Goal: Transaction & Acquisition: Purchase product/service

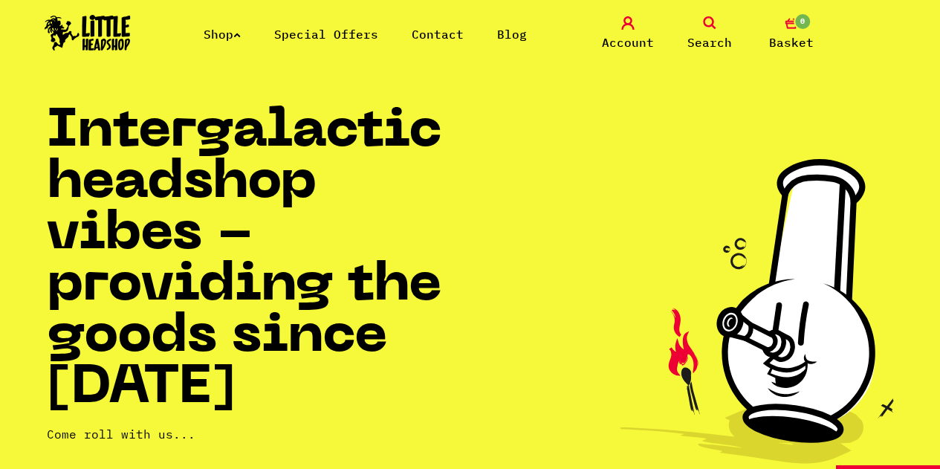
click at [231, 36] on link "Shop" at bounding box center [222, 34] width 37 height 15
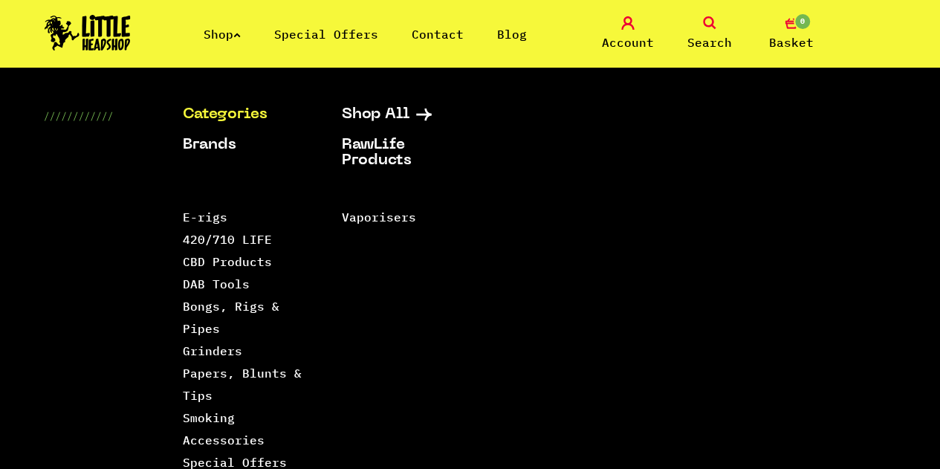
click at [207, 109] on link "Categories" at bounding box center [243, 115] width 122 height 16
click at [245, 311] on link "Bongs, Rigs & Pipes" at bounding box center [230, 317] width 97 height 37
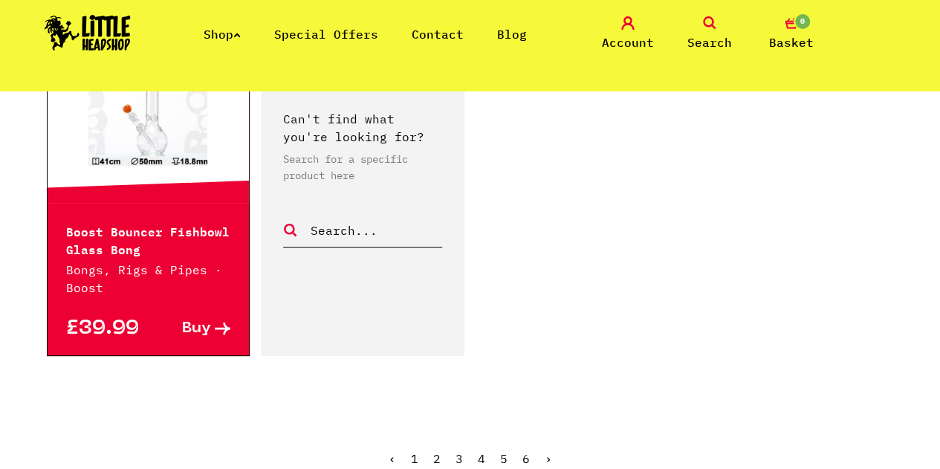
scroll to position [2602, 0]
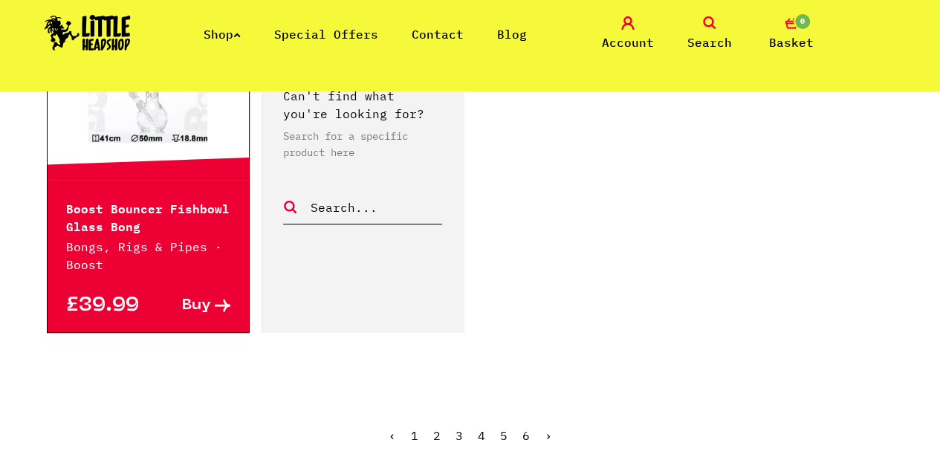
click at [439, 428] on link "2" at bounding box center [436, 435] width 7 height 15
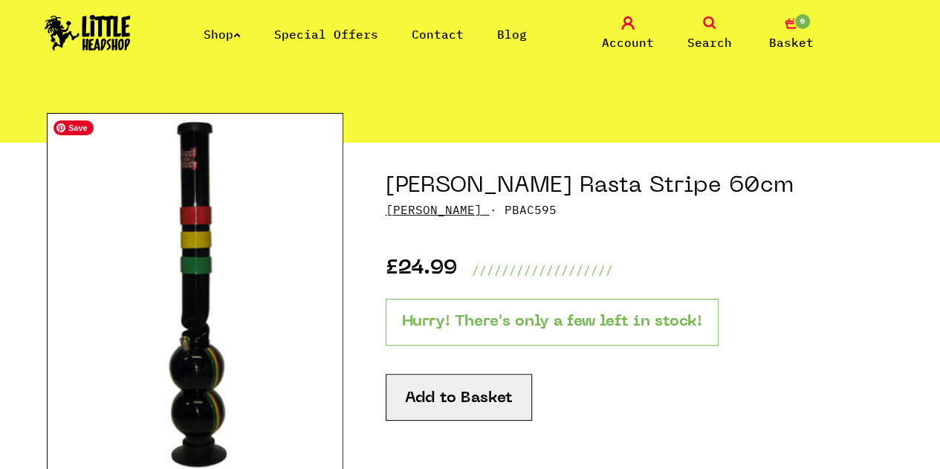
scroll to position [74, 0]
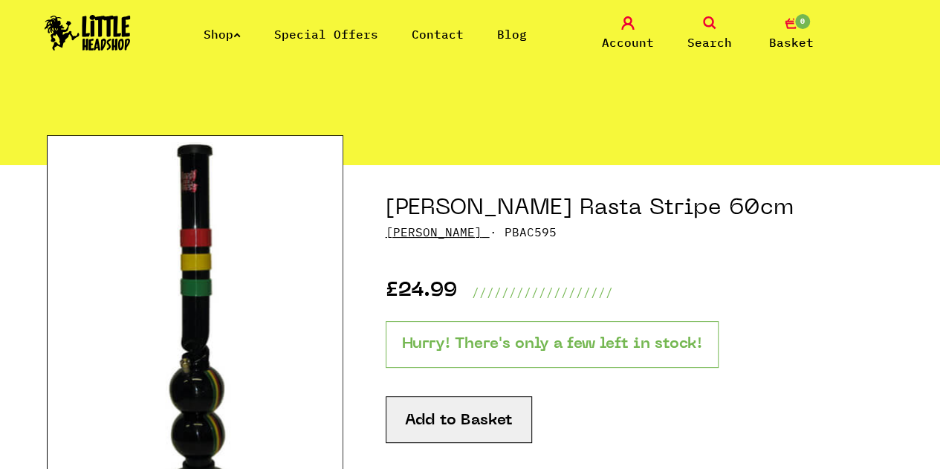
click at [484, 426] on button "Add to Basket" at bounding box center [459, 419] width 146 height 47
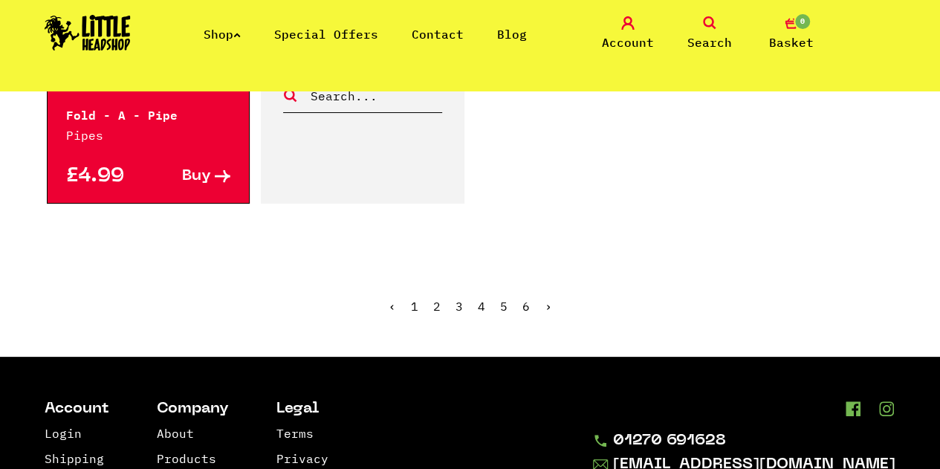
scroll to position [2751, 0]
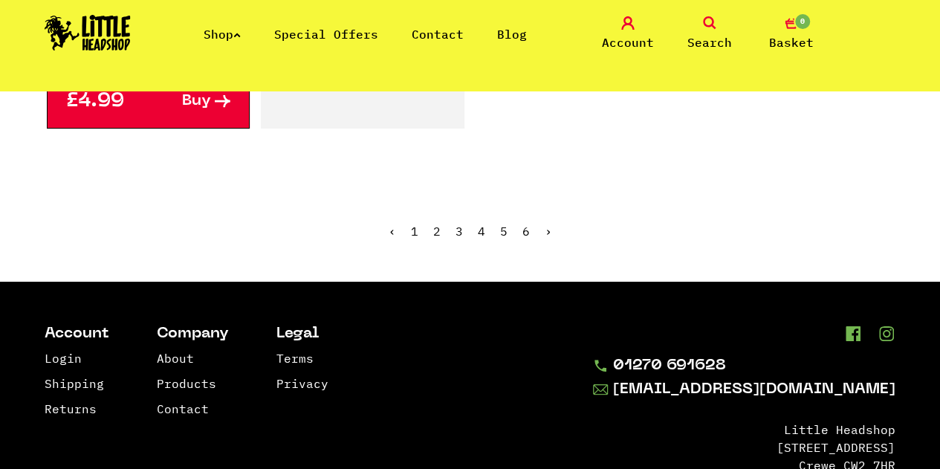
click at [458, 224] on link "3" at bounding box center [459, 231] width 7 height 15
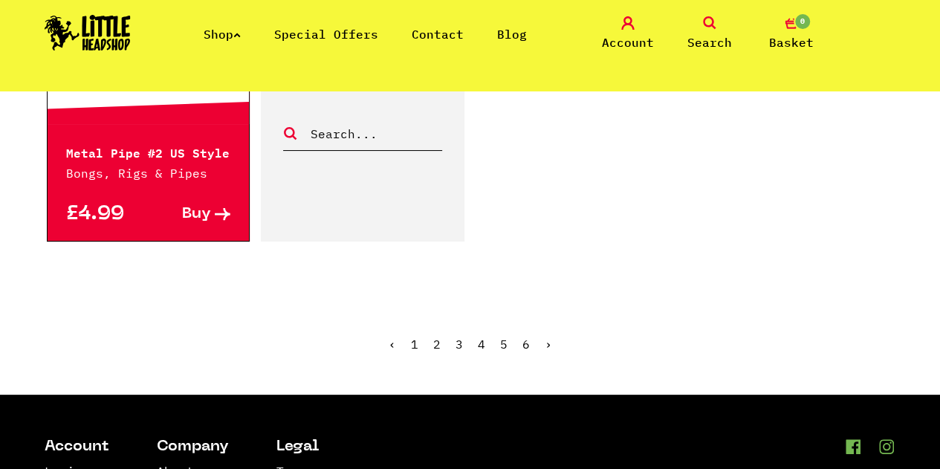
scroll to position [2751, 0]
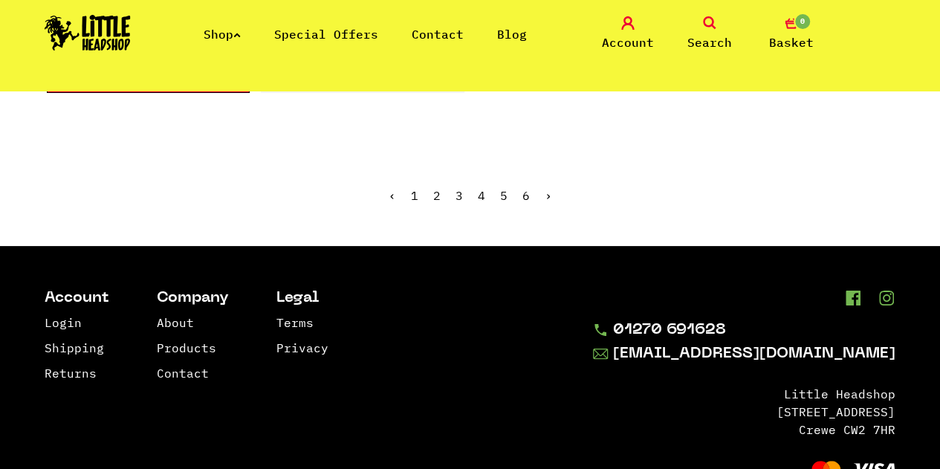
click at [482, 192] on link "4" at bounding box center [481, 195] width 7 height 15
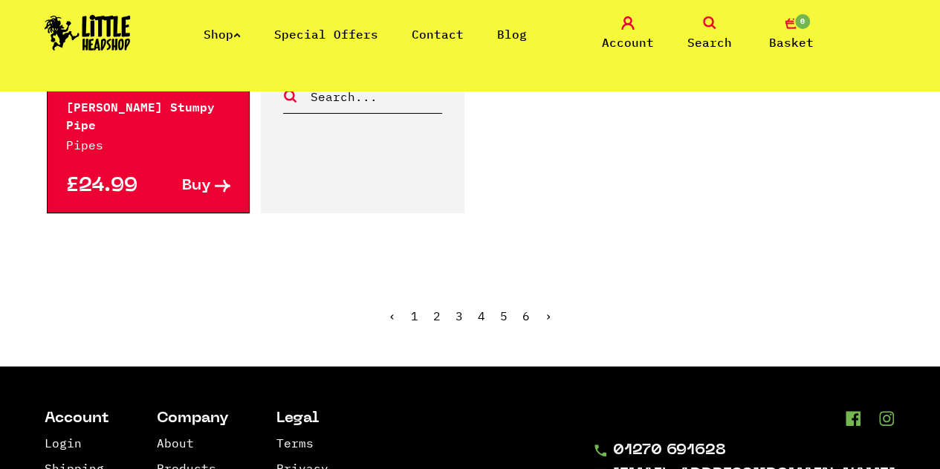
scroll to position [2676, 0]
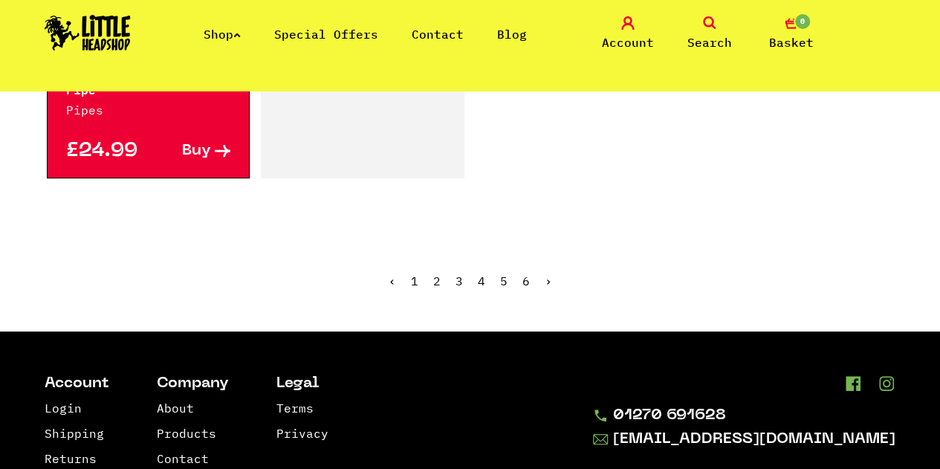
click at [503, 274] on link "5" at bounding box center [503, 281] width 7 height 15
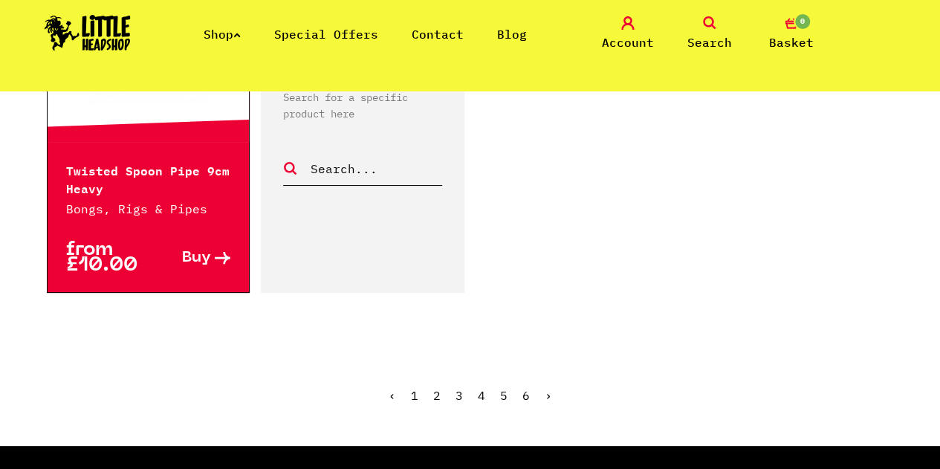
scroll to position [2676, 0]
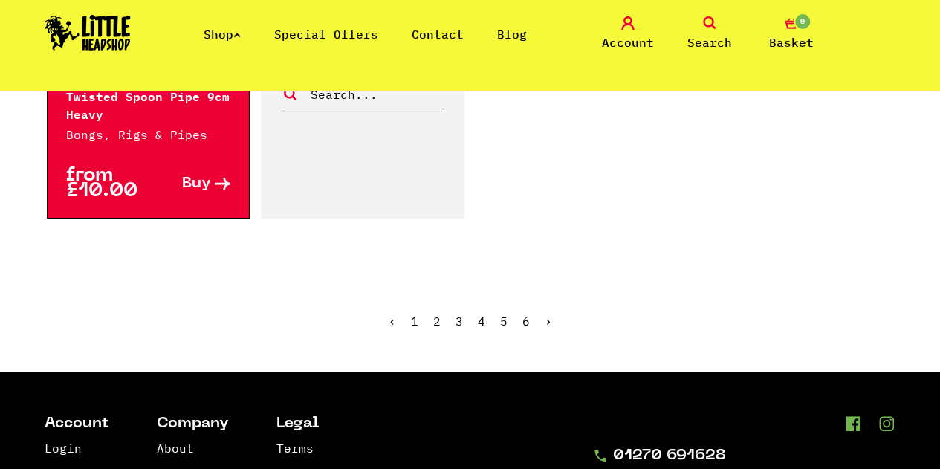
click at [523, 314] on link "6" at bounding box center [526, 321] width 7 height 15
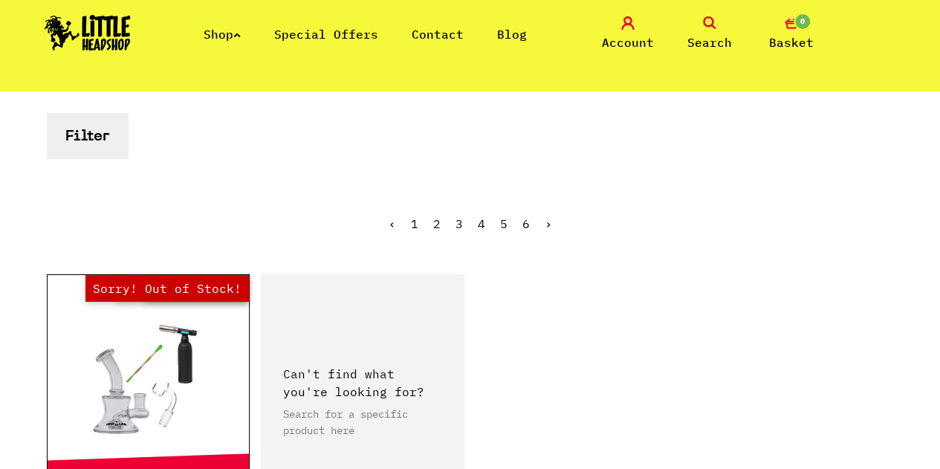
scroll to position [446, 0]
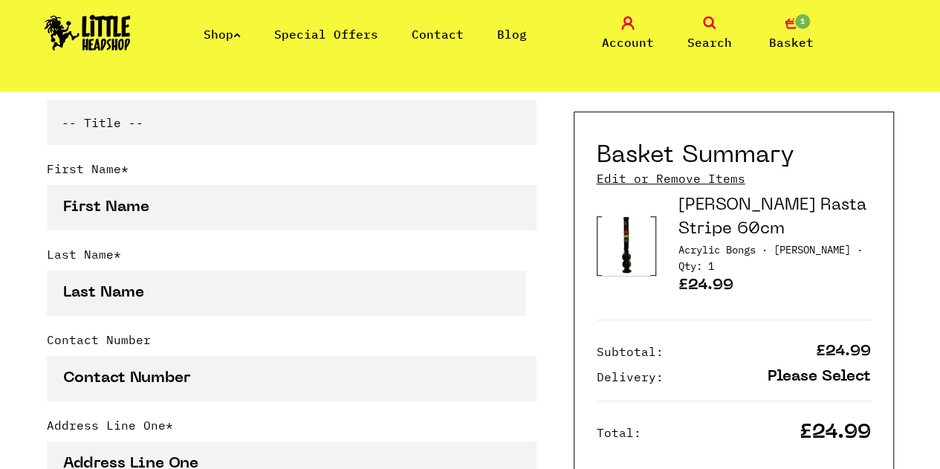
scroll to position [297, 0]
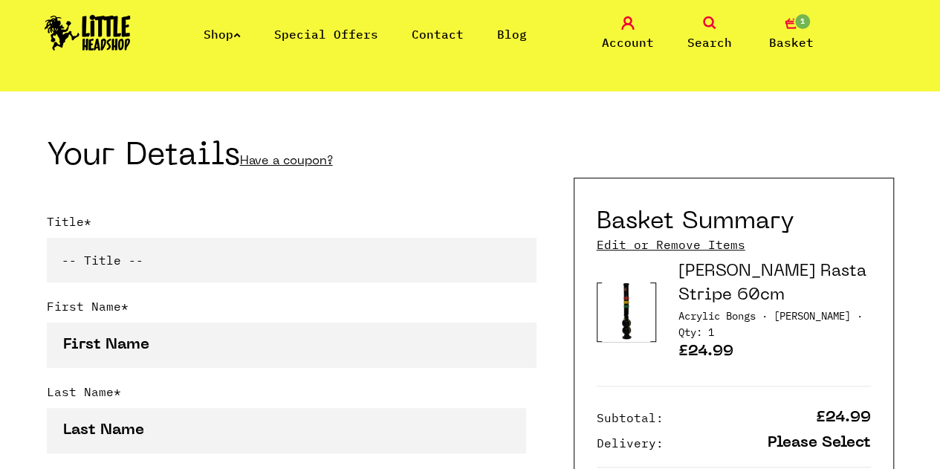
click at [218, 273] on select "-- Title -- Mr Mrs Ms Miss Dr Prof" at bounding box center [292, 260] width 490 height 45
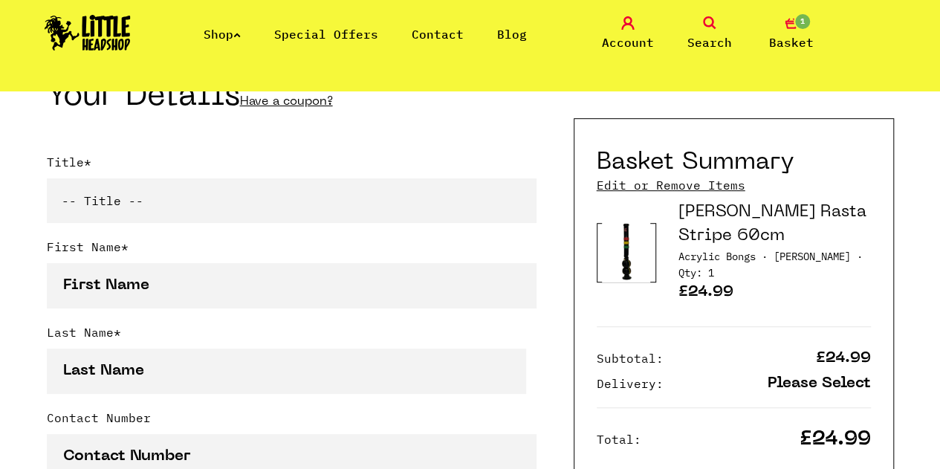
scroll to position [372, 0]
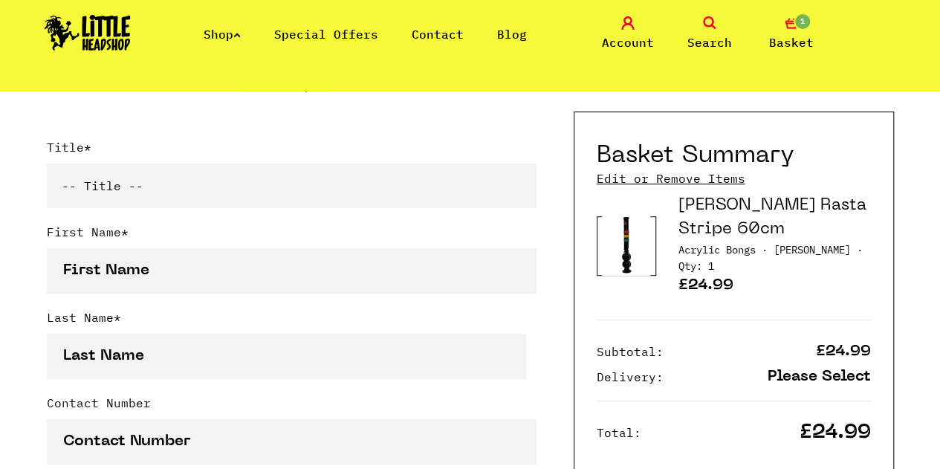
click at [272, 203] on select "-- Title -- Mr Mrs Ms Miss Dr Prof" at bounding box center [292, 186] width 490 height 45
click at [47, 167] on select "-- Title -- Mr Mrs Ms Miss Dr Prof" at bounding box center [292, 186] width 490 height 45
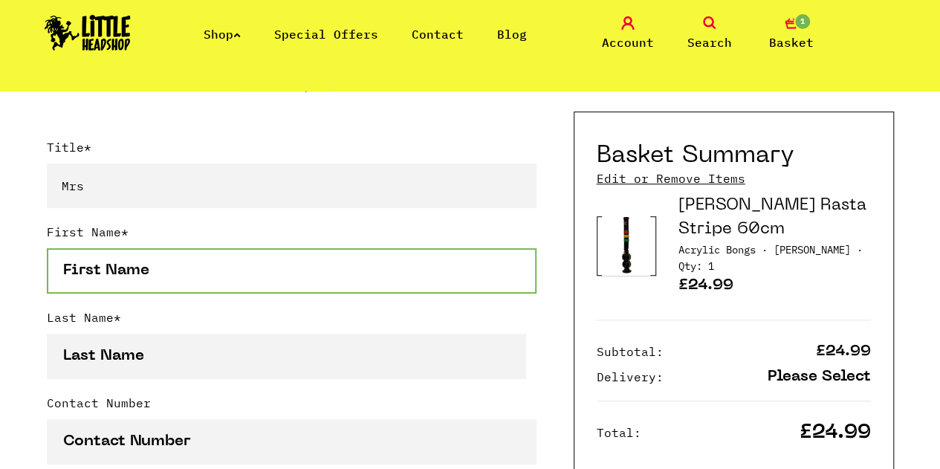
click at [331, 277] on input "First Name *" at bounding box center [292, 270] width 490 height 45
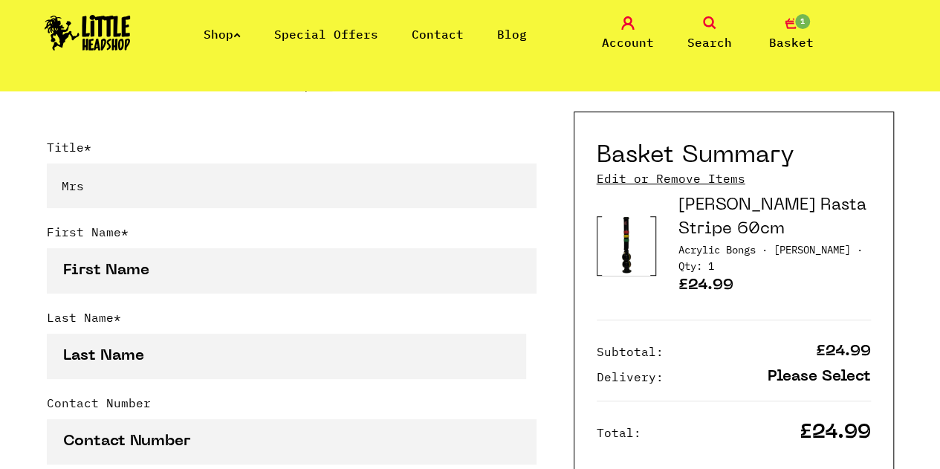
click at [303, 192] on select "-- Title -- Mr Mrs Ms Miss Dr Prof" at bounding box center [292, 186] width 490 height 45
select select "ms"
click at [47, 167] on select "-- Title -- Mr Mrs Ms Miss Dr Prof" at bounding box center [292, 186] width 490 height 45
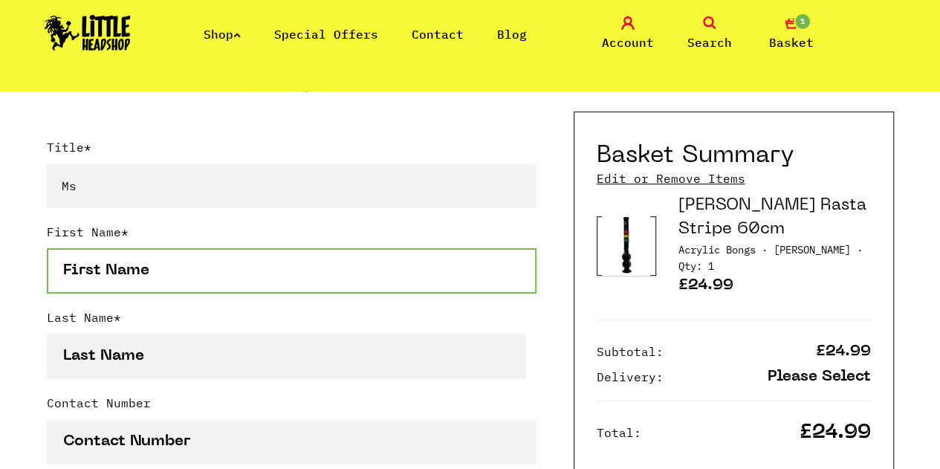
click at [321, 270] on input "First Name *" at bounding box center [292, 270] width 490 height 45
type input "Nutchanok"
type input "Chaiyata"
type input "0897766059"
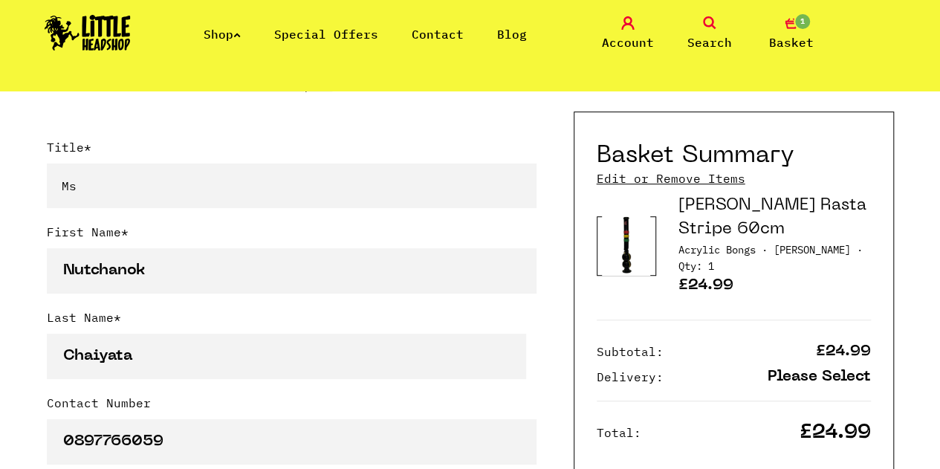
type input "88/3 IVY Condo Sathorn 10, Silom, Bangrak"
type input "Sliom"
type input "Bangrak"
type input "กรุงเทพมหานคร"
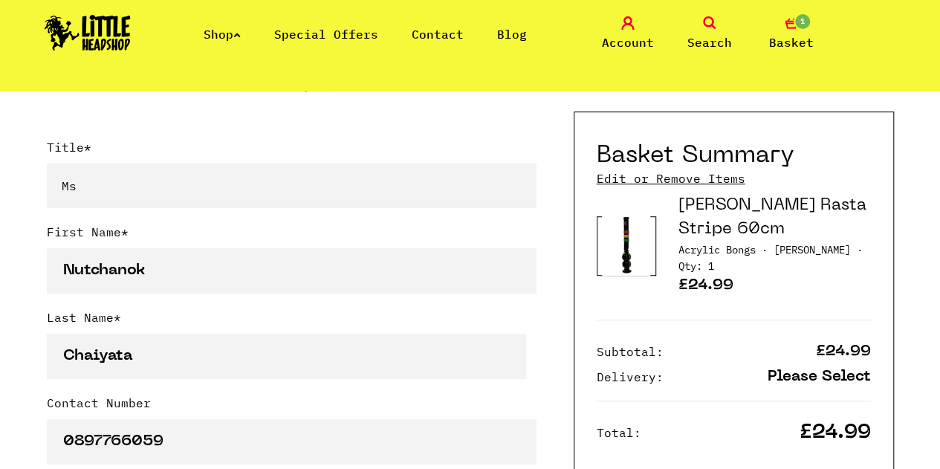
select select "764"
type input "10500"
type input "nutcha.jk@gmail.com"
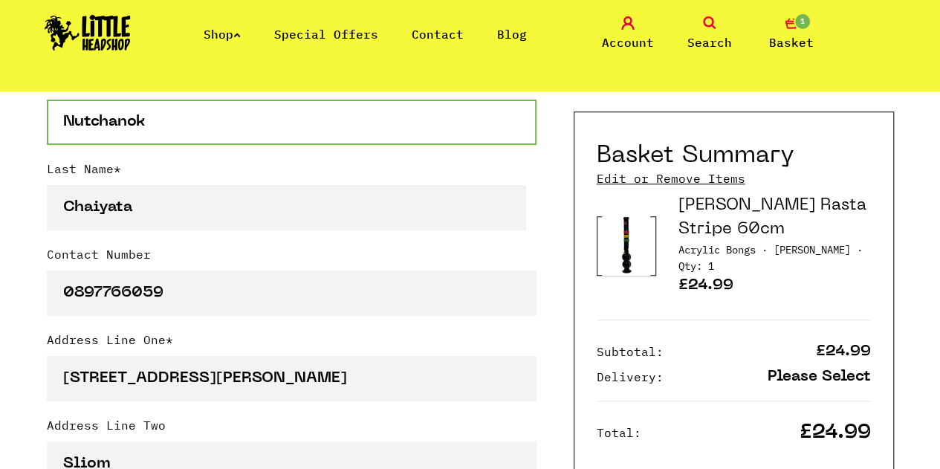
scroll to position [595, 0]
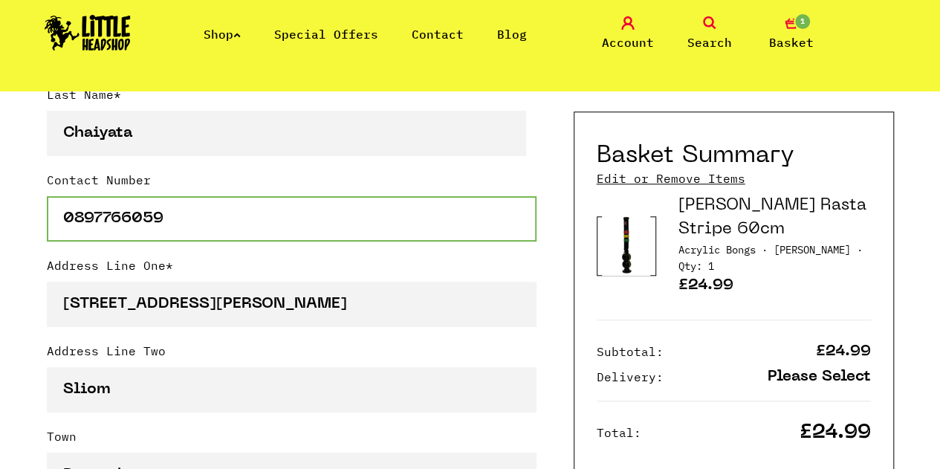
click at [68, 221] on input "0897766059" at bounding box center [292, 218] width 490 height 45
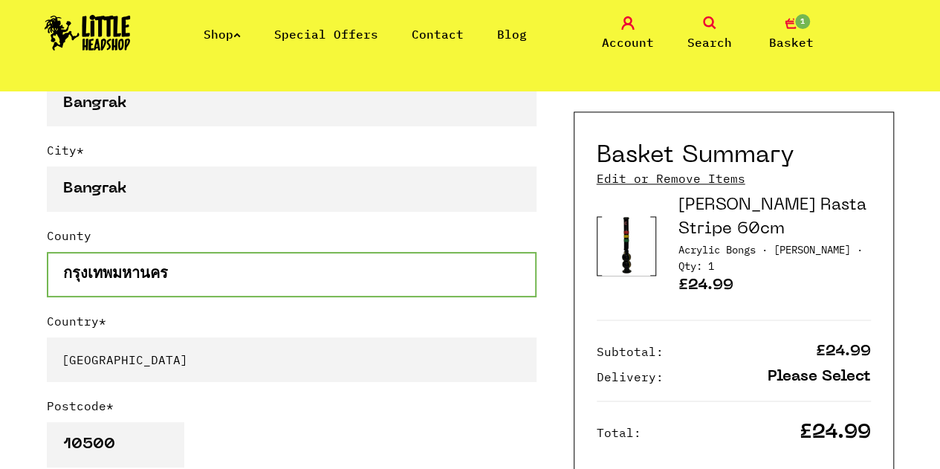
scroll to position [0, 0]
drag, startPoint x: 186, startPoint y: 285, endPoint x: 50, endPoint y: 265, distance: 137.4
click at [50, 265] on input "กรุงเทพมหานคร" at bounding box center [292, 274] width 490 height 45
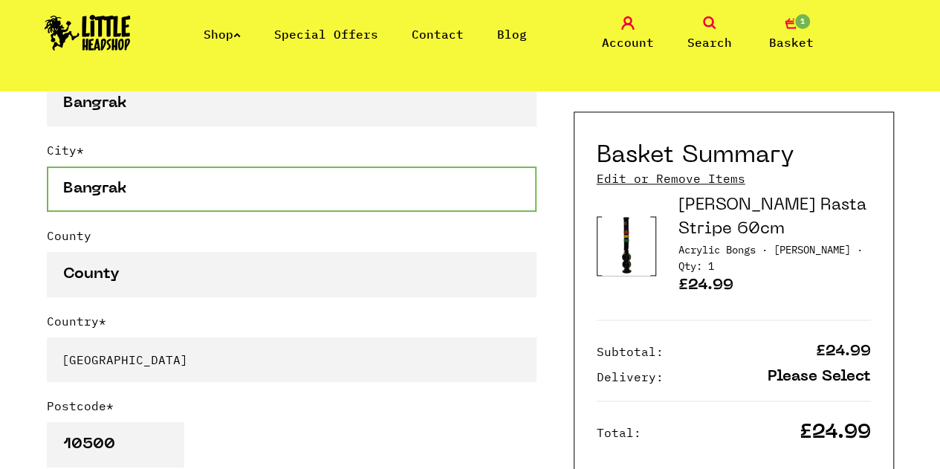
scroll to position [1, 0]
drag, startPoint x: 132, startPoint y: 194, endPoint x: 28, endPoint y: 196, distance: 104.1
click at [28, 196] on div "Continue shopping Your Basket /////////////////// Special Offers Coupon Code Ap…" at bounding box center [470, 309] width 940 height 2371
type input "Bangkok"
type input "กรุงเทพมหานคร"
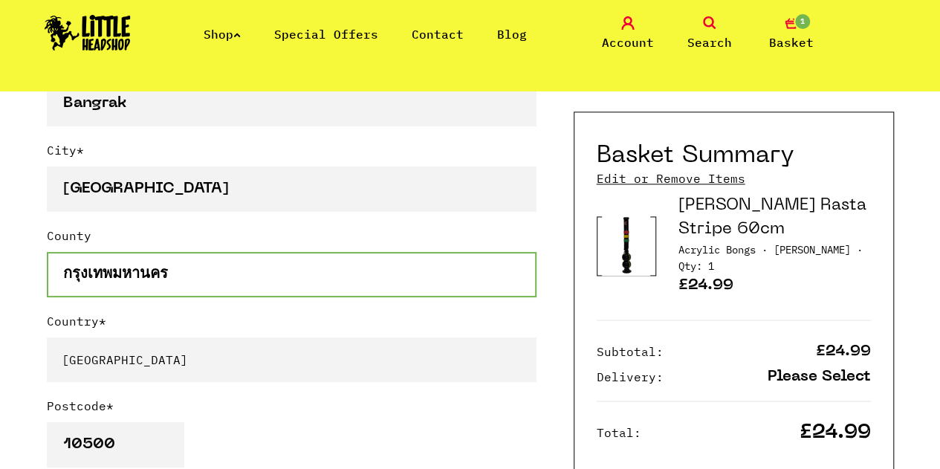
drag, startPoint x: 195, startPoint y: 287, endPoint x: 16, endPoint y: 285, distance: 178.4
click at [19, 284] on div "Continue shopping Your Basket /////////////////// Special Offers Coupon Code Ap…" at bounding box center [470, 309] width 940 height 2371
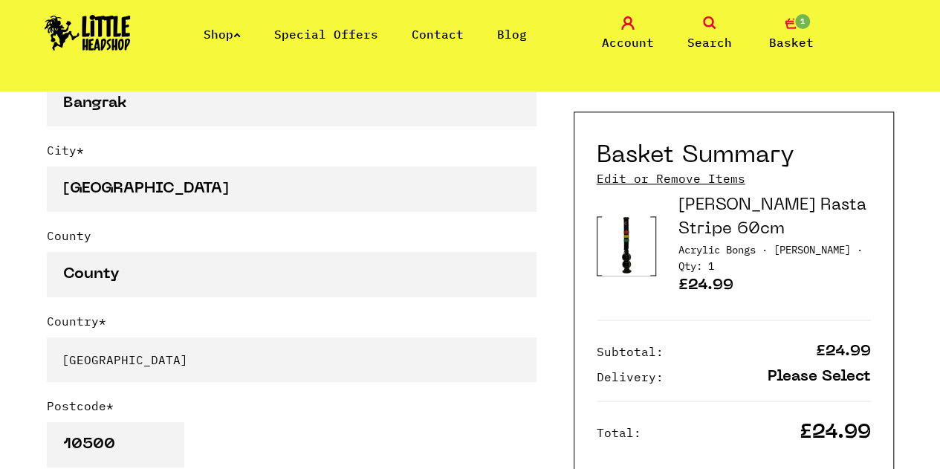
click at [13, 295] on div "Continue shopping Your Basket /////////////////// Special Offers Coupon Code Ap…" at bounding box center [470, 309] width 940 height 2371
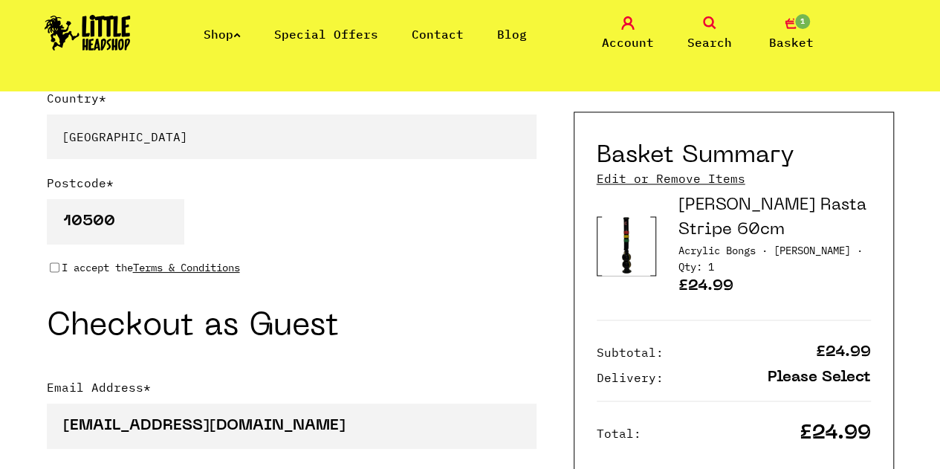
scroll to position [1264, 0]
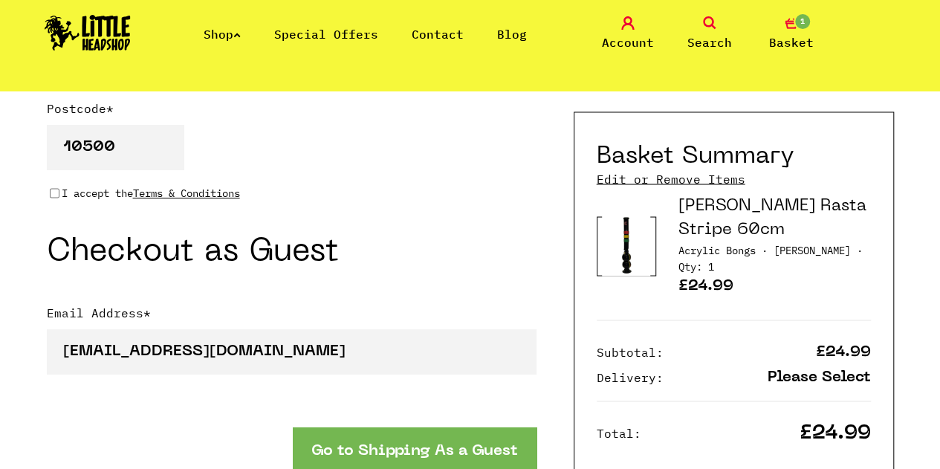
click at [59, 197] on div "I accept the Terms & Conditions" at bounding box center [292, 193] width 490 height 16
click at [54, 197] on input "I accept the Terms & Conditions" at bounding box center [55, 193] width 10 height 12
checkbox input "true"
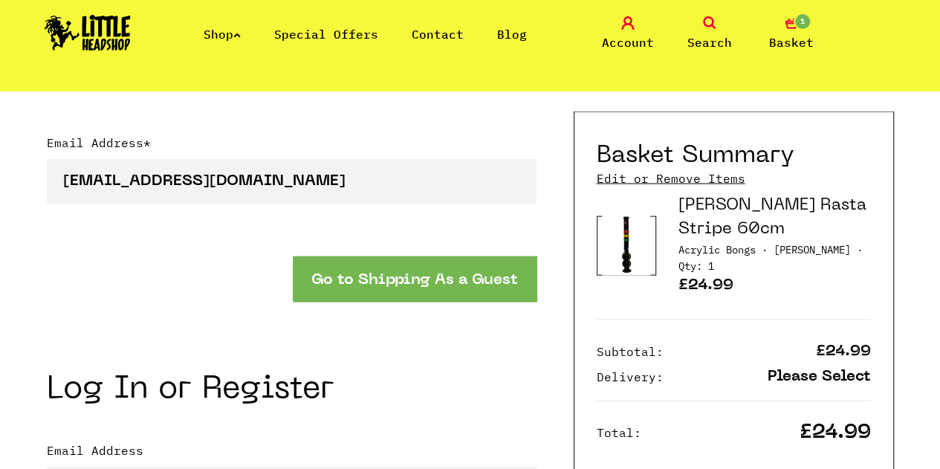
scroll to position [1413, 0]
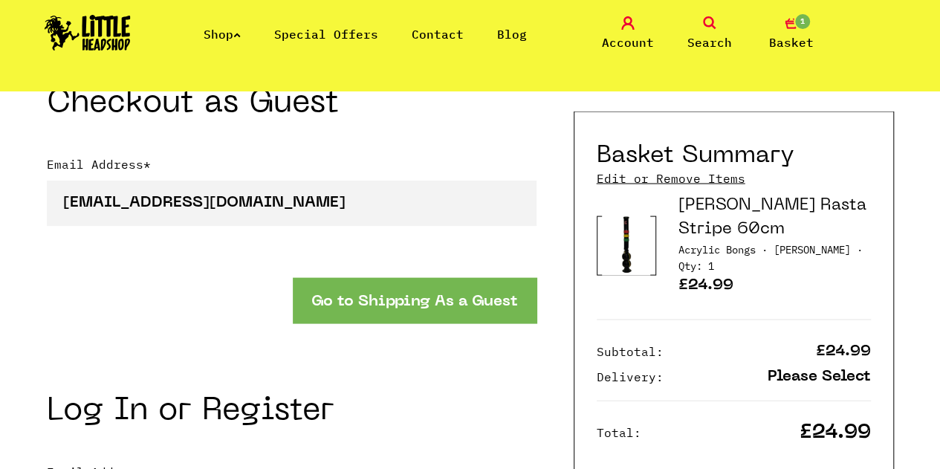
click at [340, 309] on button "Go to Shipping As a Guest" at bounding box center [415, 300] width 244 height 45
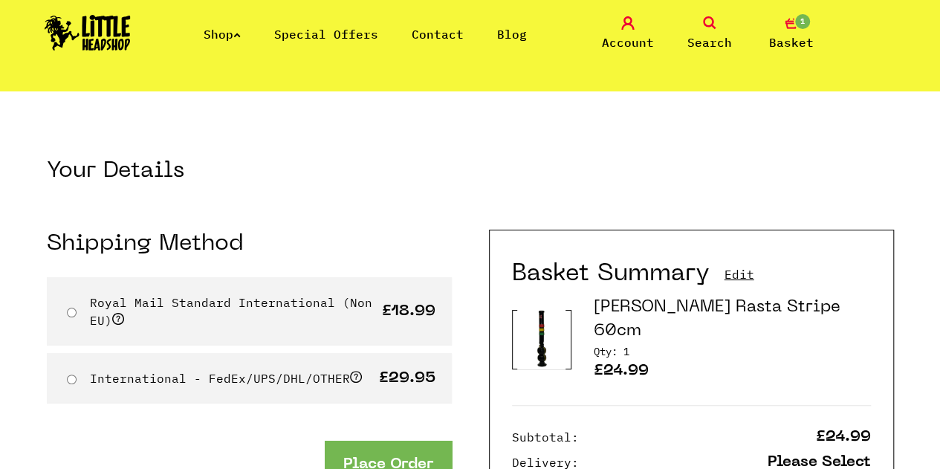
scroll to position [74, 0]
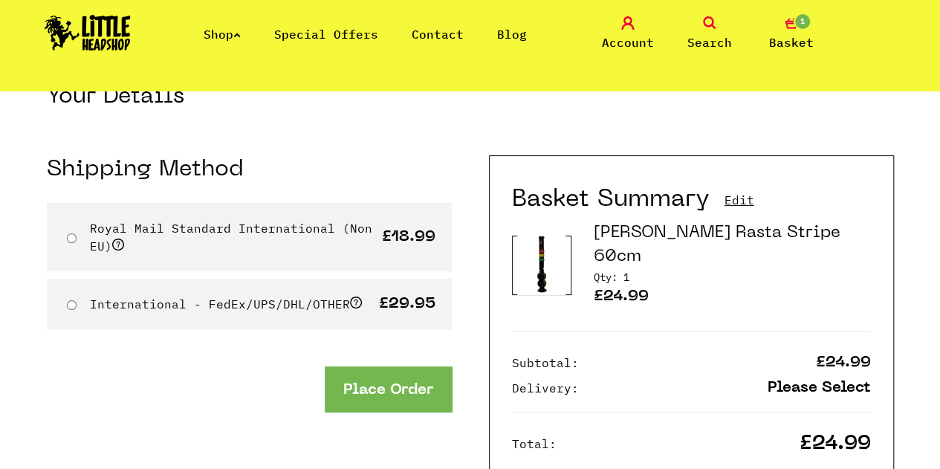
click at [72, 242] on input "Royal Mail Standard International (Non EU)" at bounding box center [72, 238] width 10 height 10
radio input "true"
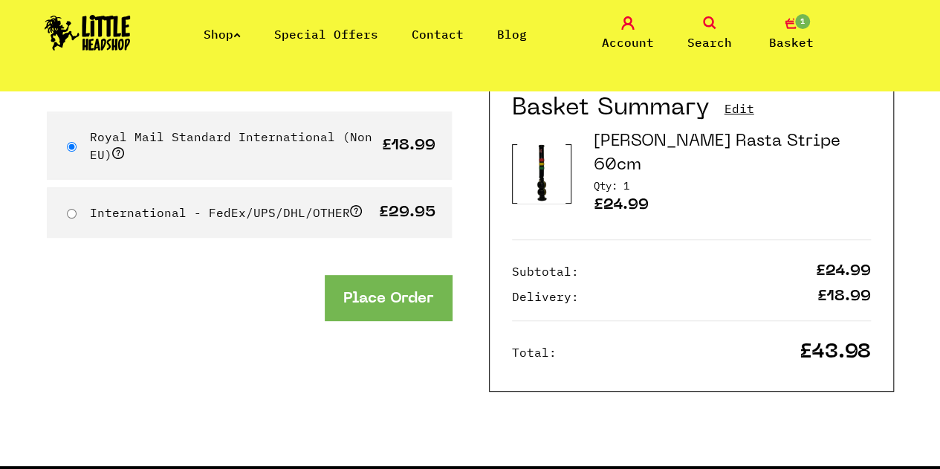
scroll to position [149, 0]
